Goal: Task Accomplishment & Management: Complete application form

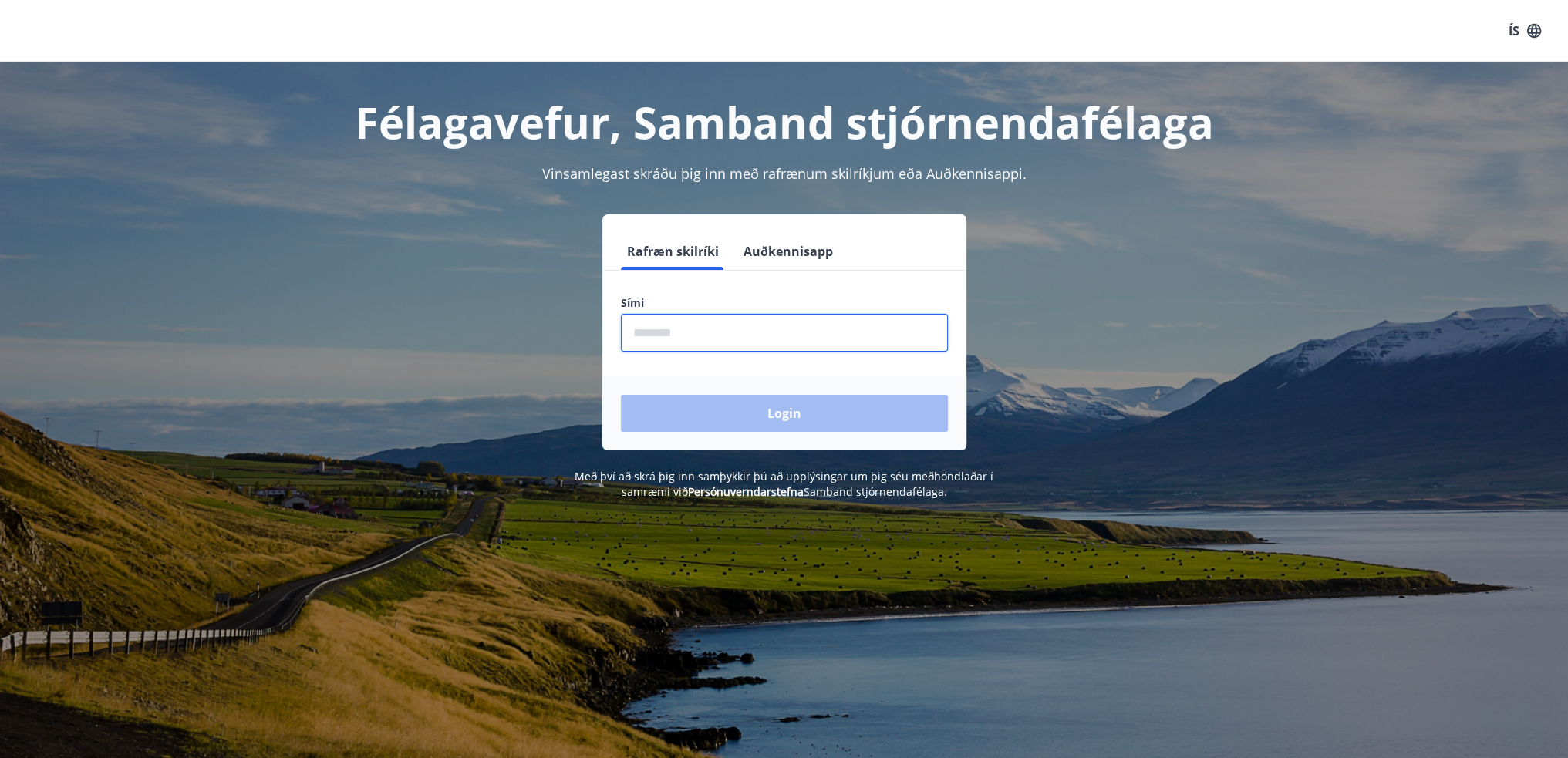
click at [706, 327] on input "phone" at bounding box center [784, 332] width 327 height 38
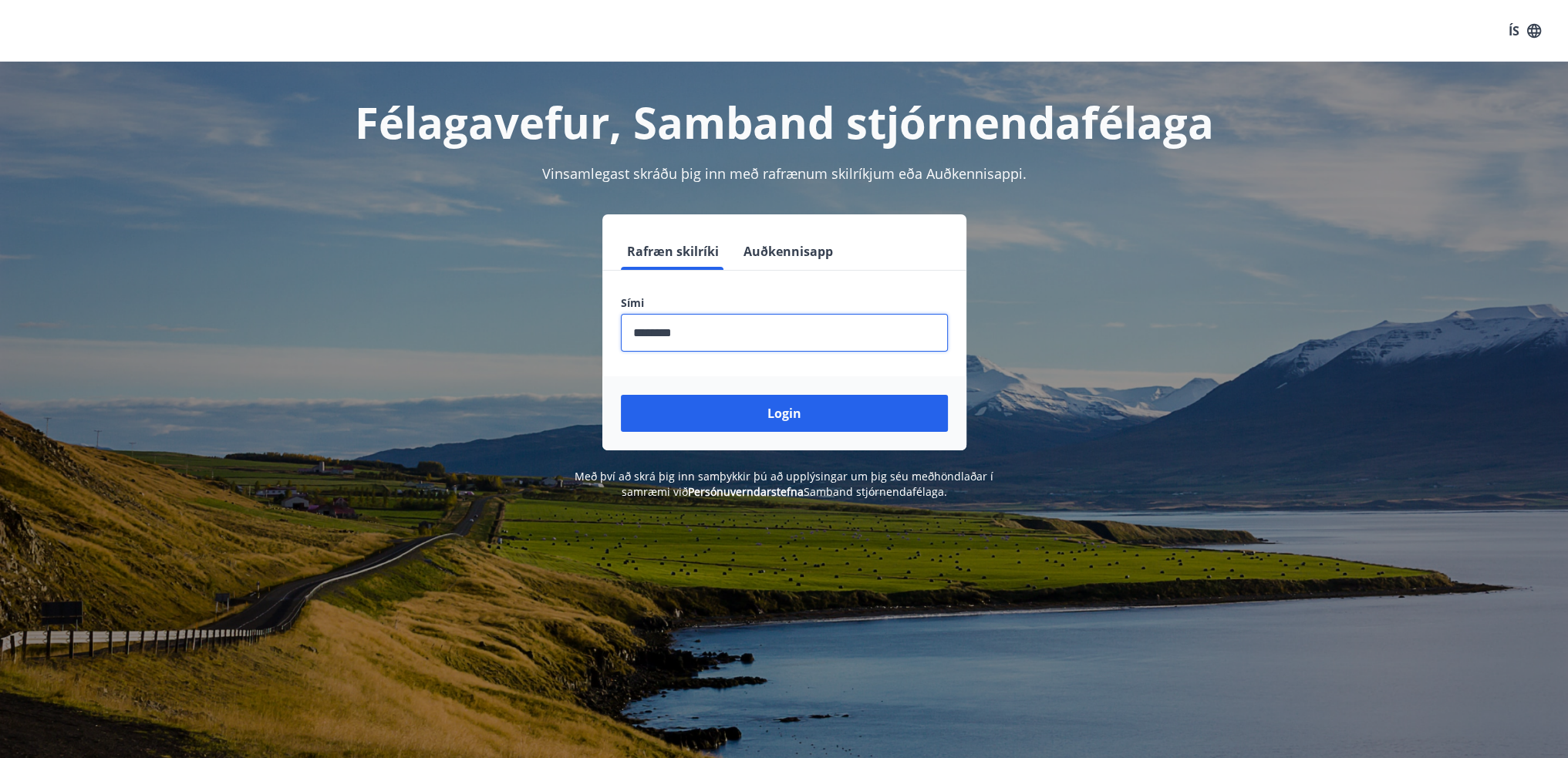
type input "********"
click at [621, 395] on button "Login" at bounding box center [784, 413] width 327 height 37
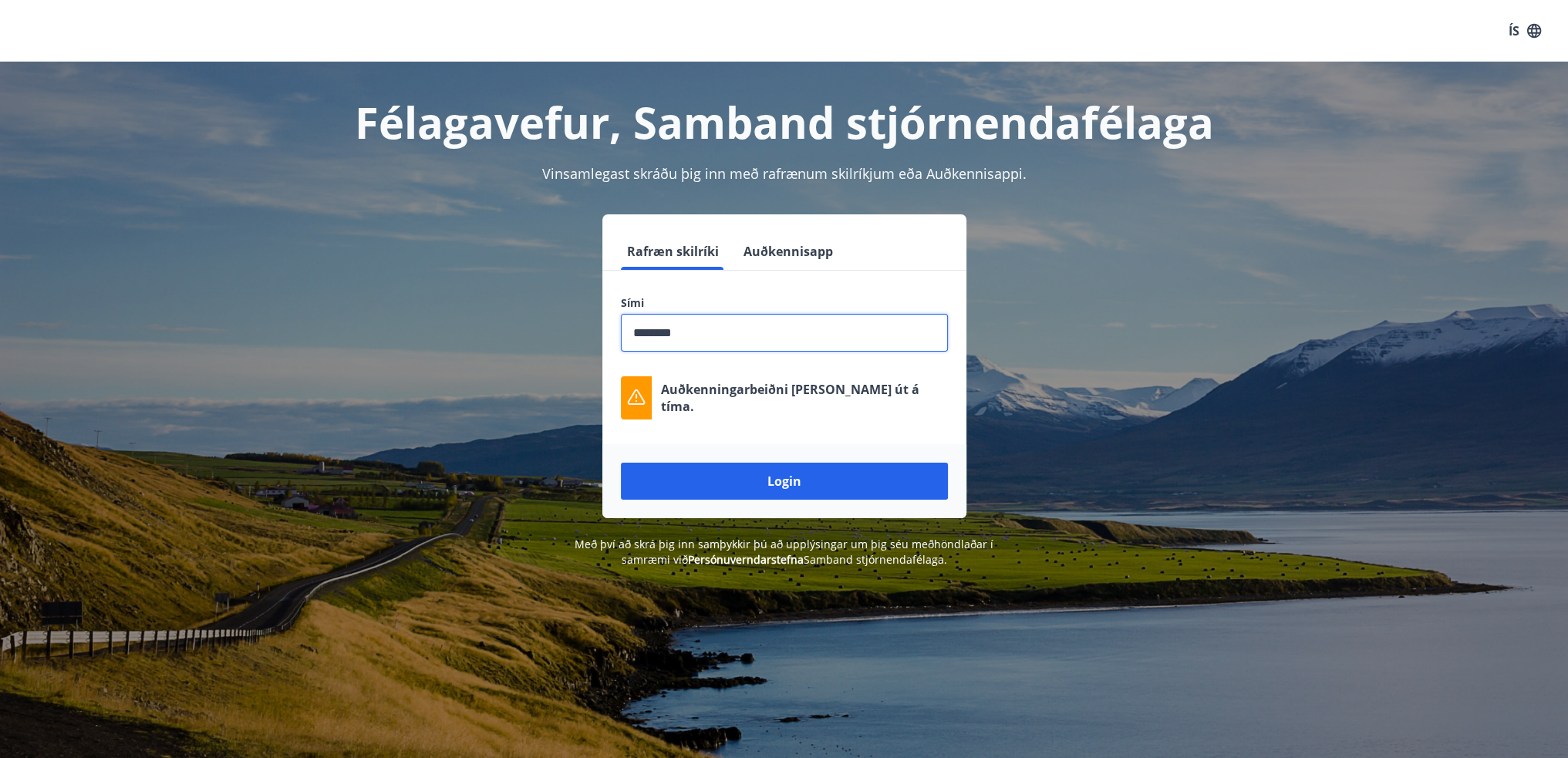
click at [621, 462] on button "Login" at bounding box center [784, 481] width 327 height 37
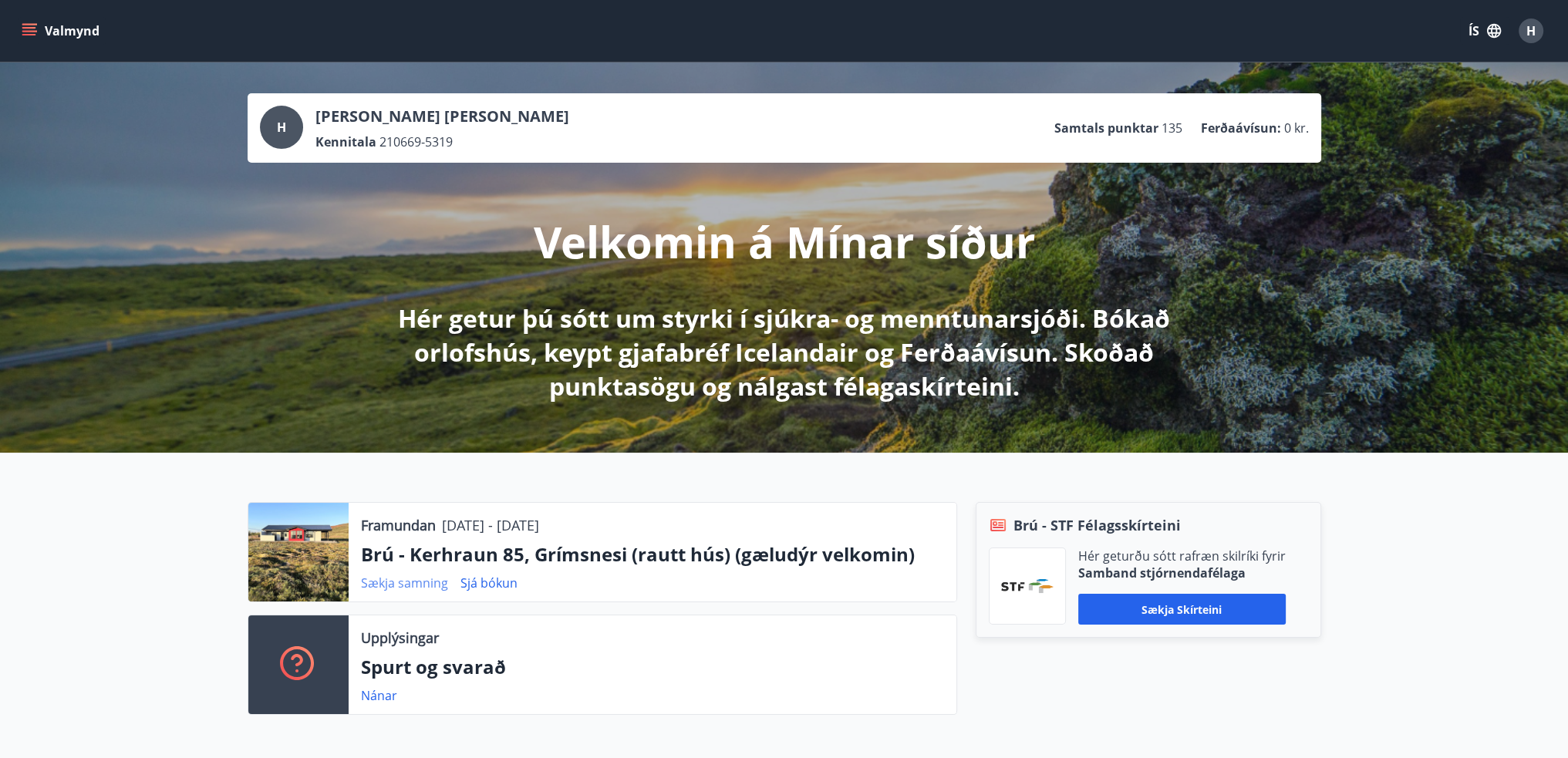
click at [391, 581] on link "Sækja samning" at bounding box center [405, 583] width 87 height 17
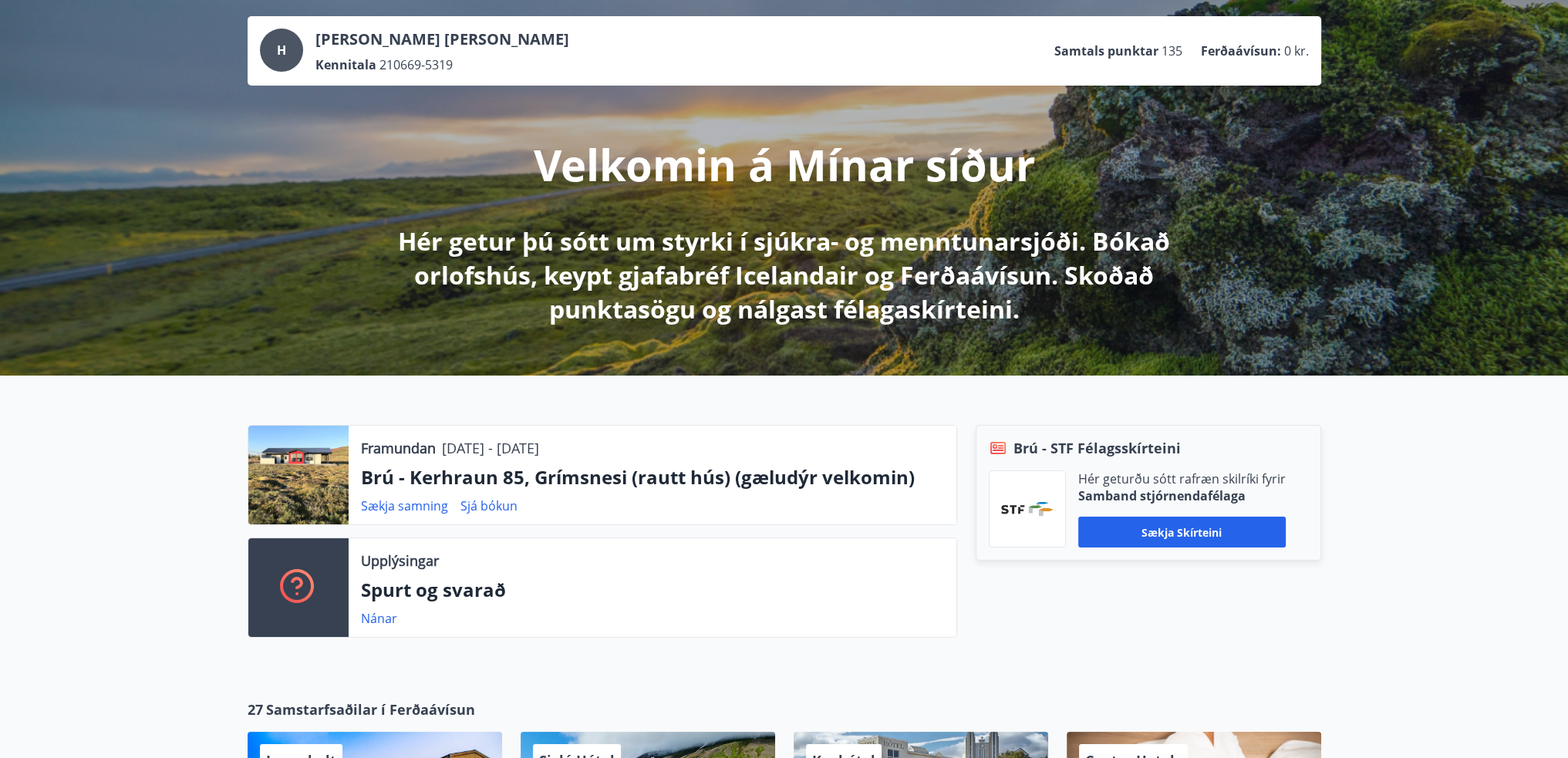
scroll to position [154, 0]
